Goal: Navigation & Orientation: Find specific page/section

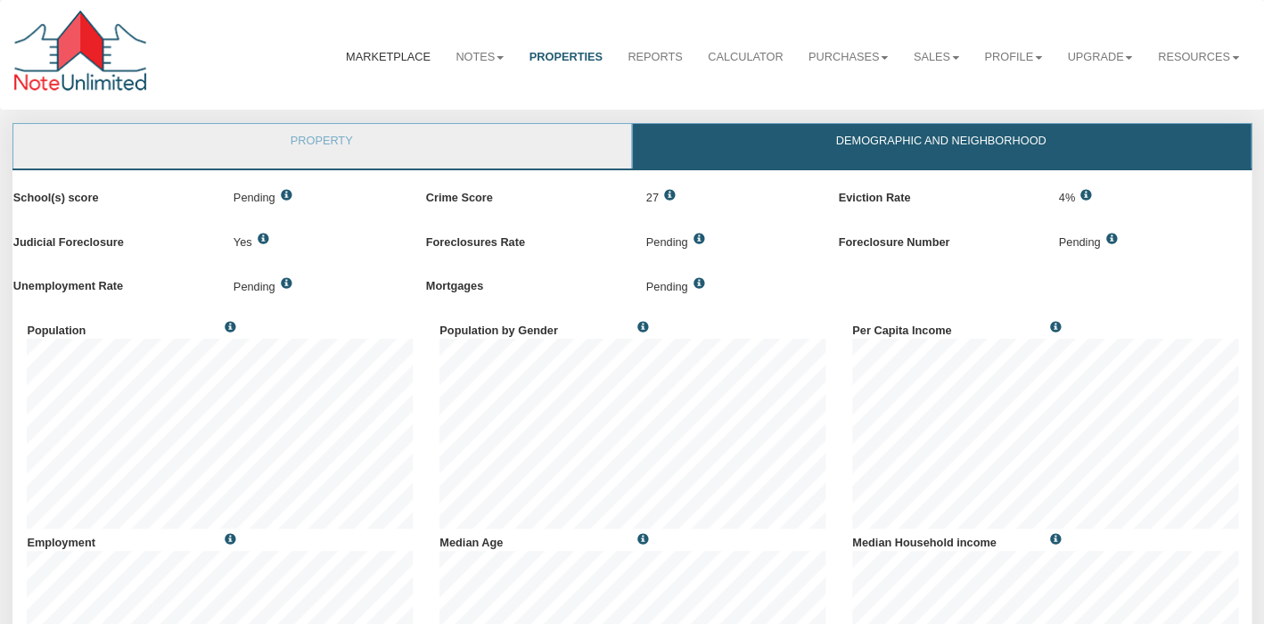
click at [397, 55] on link "Marketplace" at bounding box center [388, 57] width 110 height 43
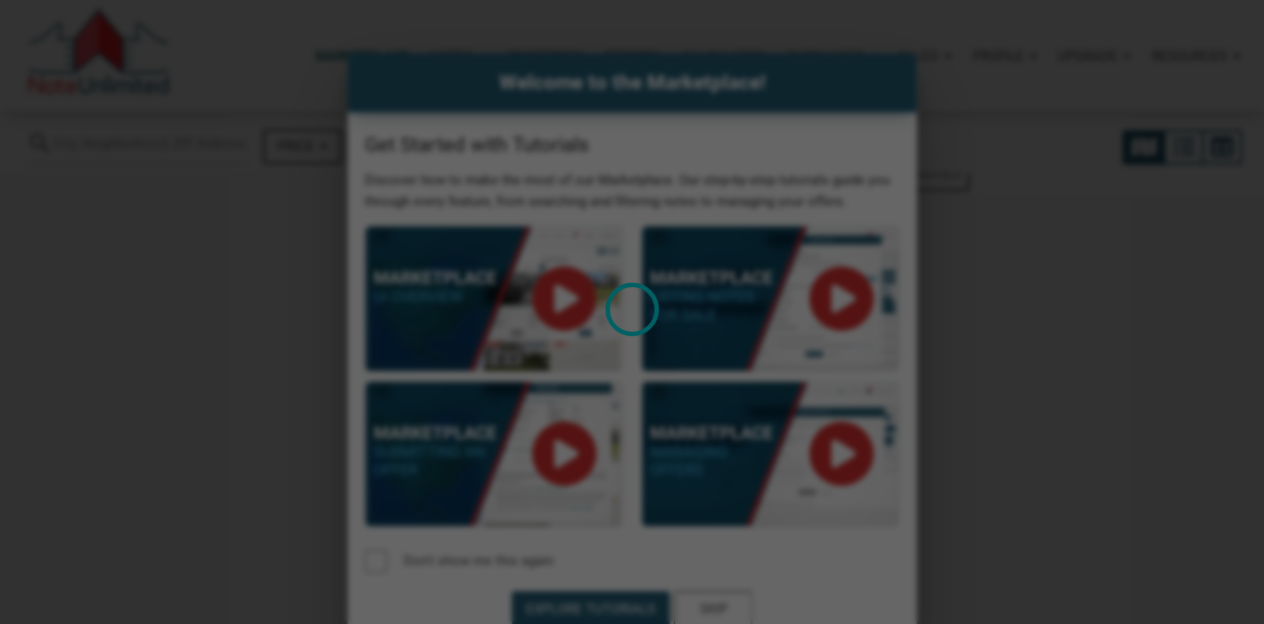
select select
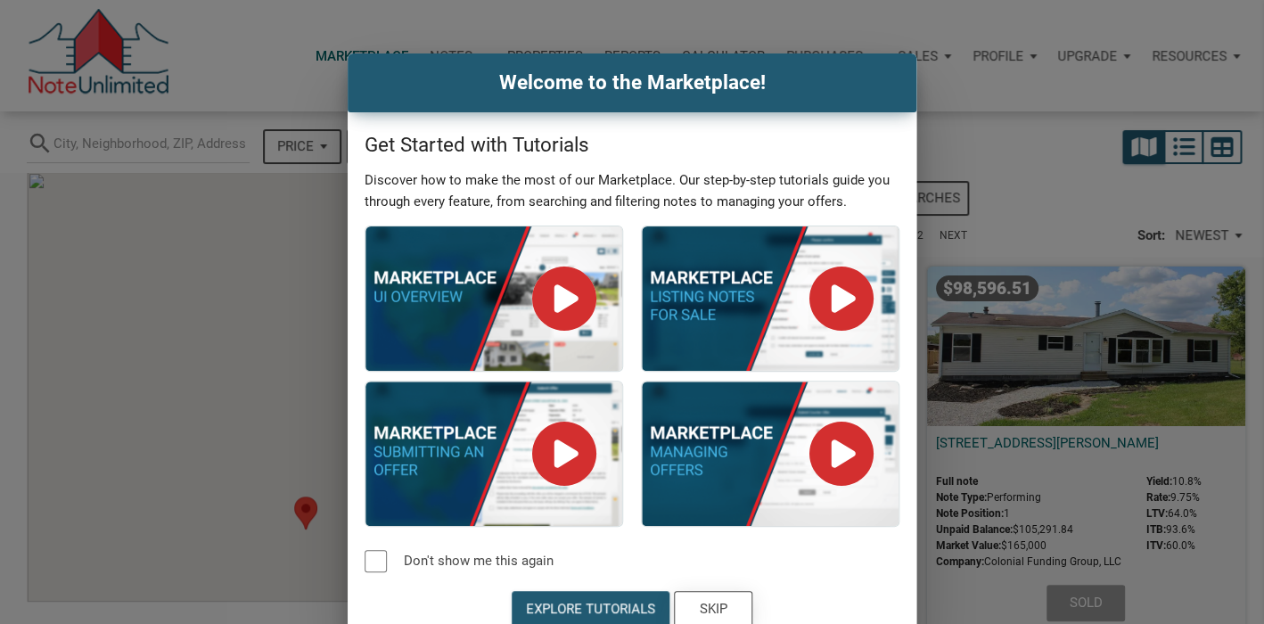
click at [715, 607] on div "Skip" at bounding box center [714, 609] width 28 height 20
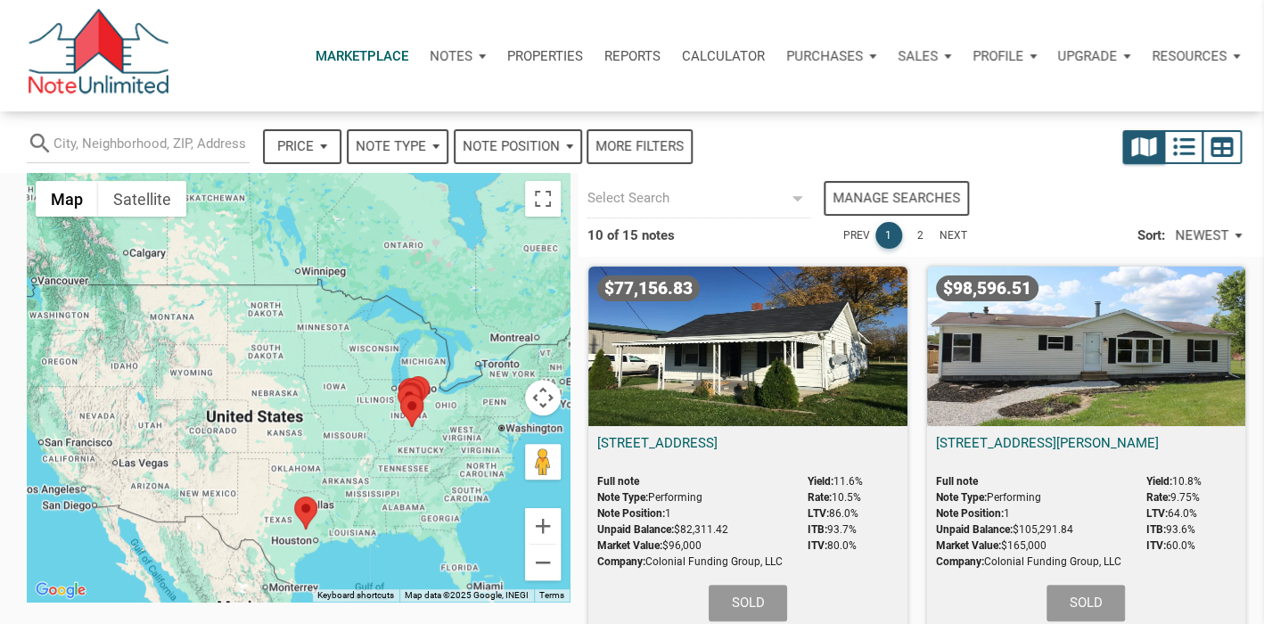
click at [496, 53] on div "Sales" at bounding box center [458, 55] width 78 height 53
click at [943, 53] on div "Sales" at bounding box center [924, 55] width 75 height 53
click at [1026, 54] on div "Profile" at bounding box center [1005, 55] width 86 height 53
click at [446, 56] on p "Notes" at bounding box center [451, 56] width 43 height 16
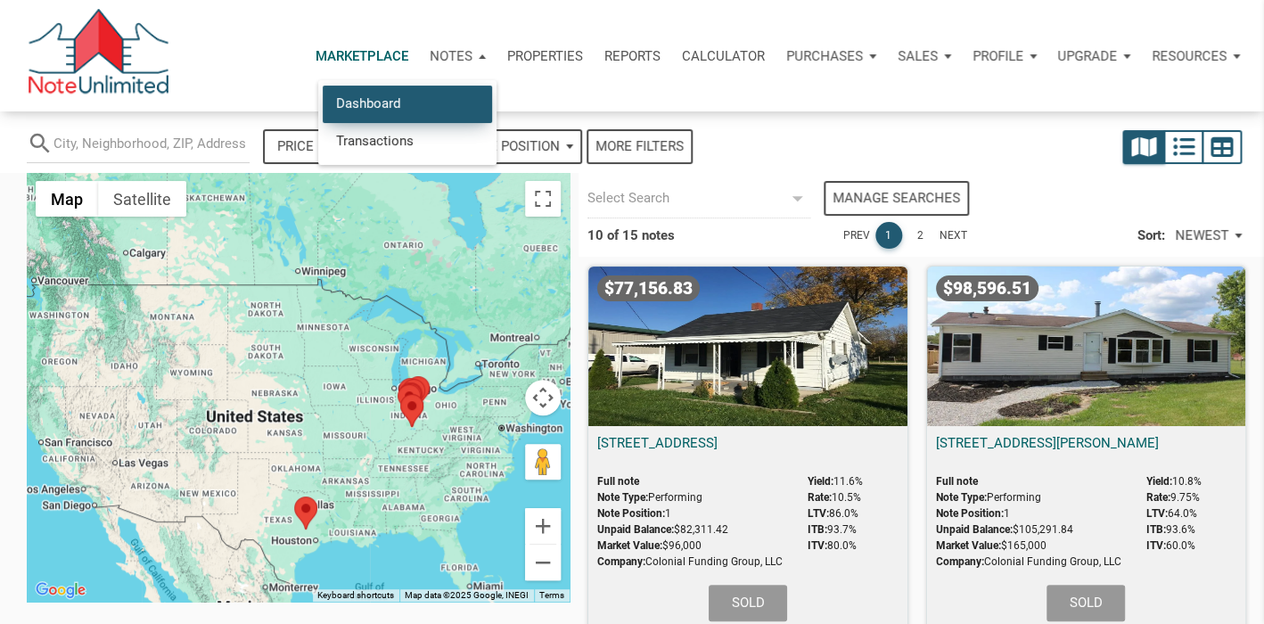
click at [384, 109] on link "Dashboard" at bounding box center [407, 104] width 169 height 37
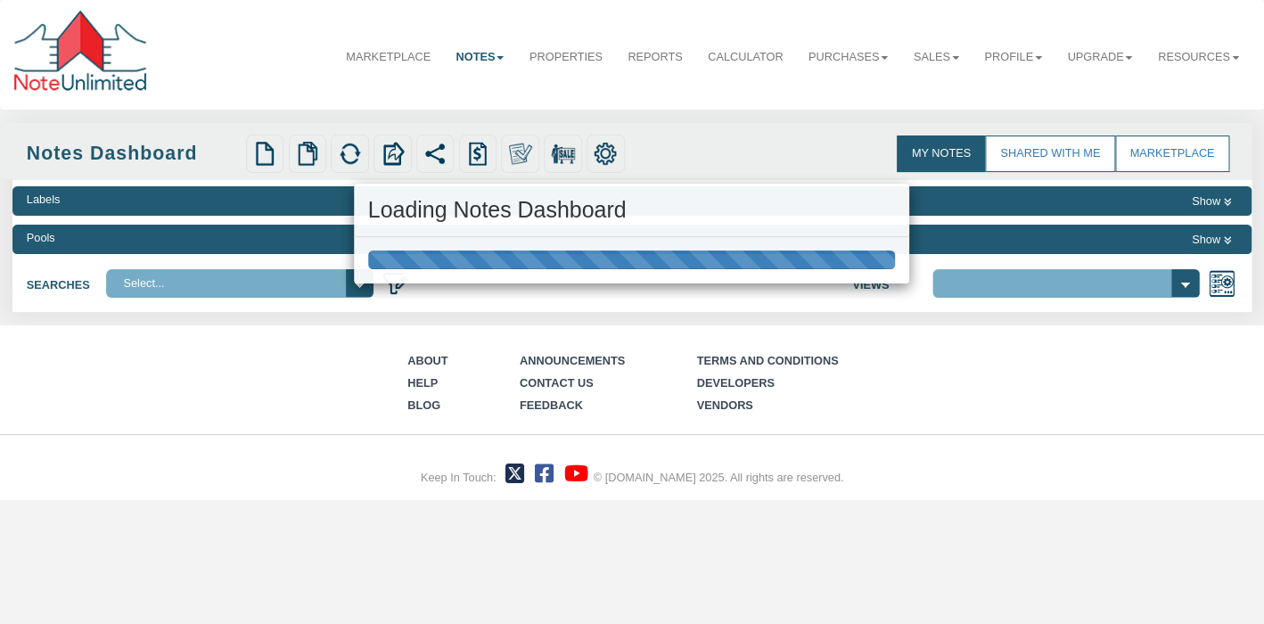
select select "3"
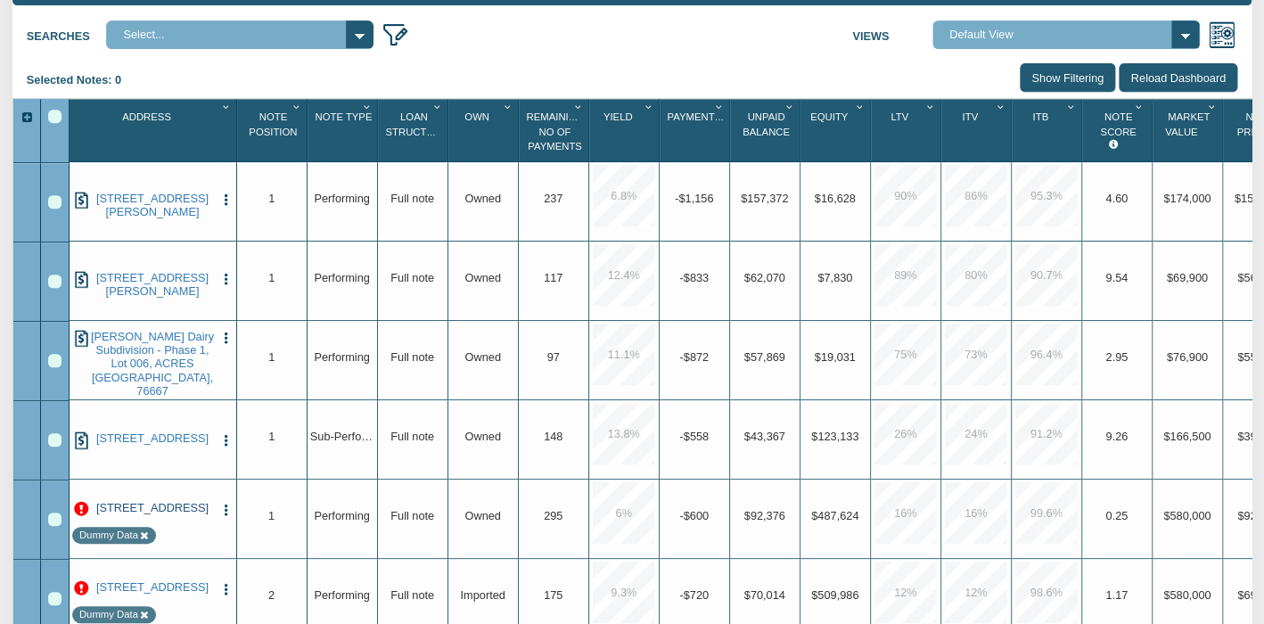
scroll to position [251, 0]
